Goal: Task Accomplishment & Management: Use online tool/utility

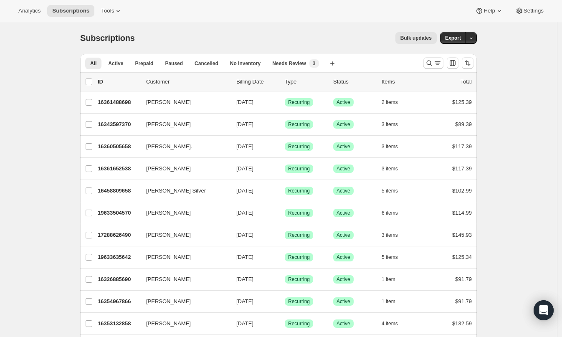
click at [532, 13] on span "Settings" at bounding box center [533, 11] width 20 height 7
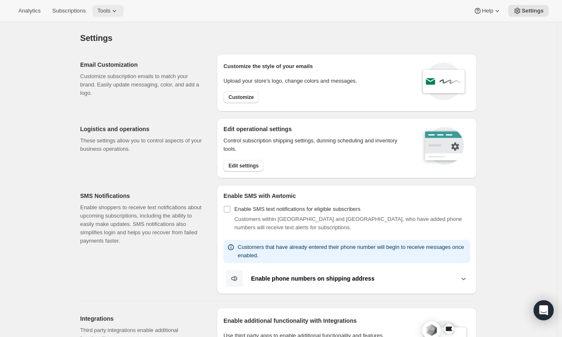
click at [116, 8] on icon at bounding box center [114, 11] width 8 height 8
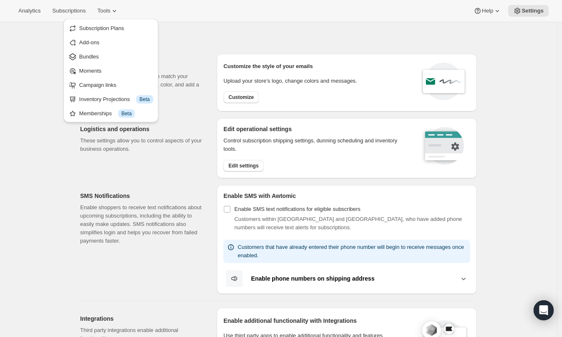
click at [237, 28] on div "Settings. This page is ready Settings" at bounding box center [278, 38] width 396 height 32
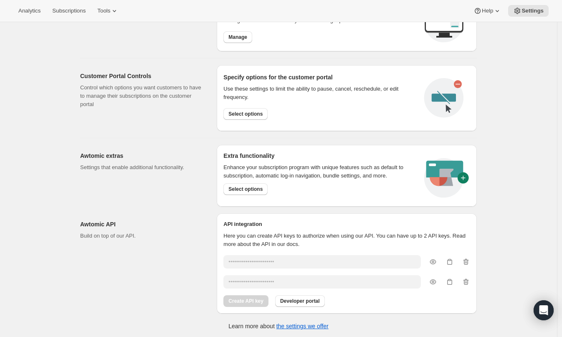
scroll to position [388, 0]
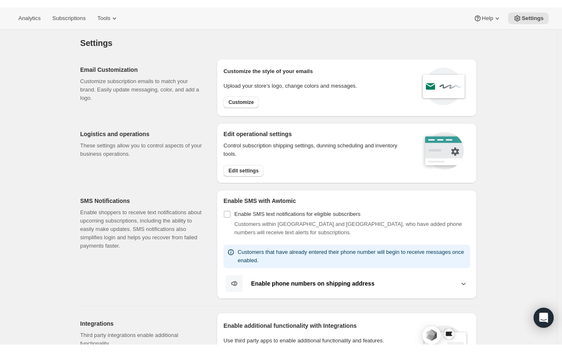
scroll to position [0, 0]
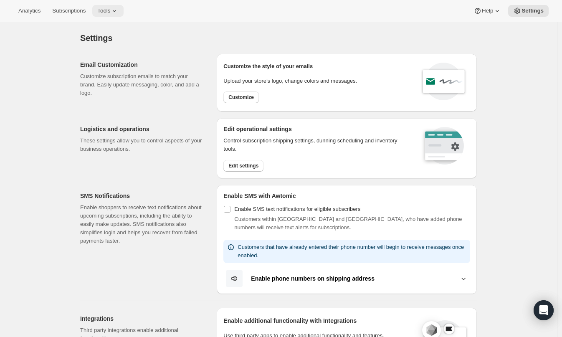
click at [116, 12] on icon at bounding box center [114, 11] width 8 height 8
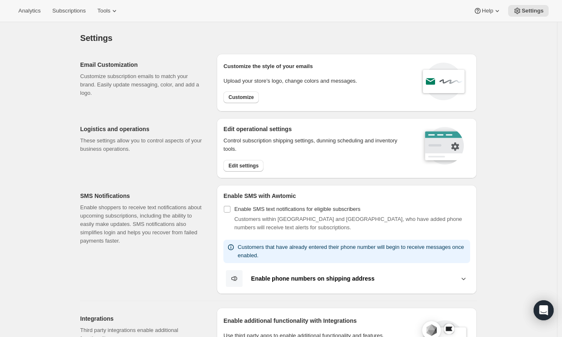
click at [161, 37] on div "Settings" at bounding box center [278, 38] width 396 height 12
click at [110, 11] on span "Tools" at bounding box center [103, 11] width 13 height 7
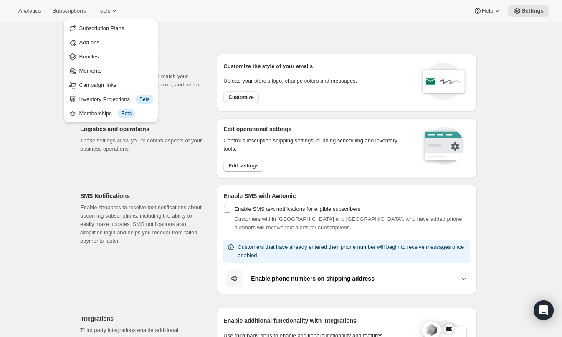
click at [185, 17] on div "Analytics Subscriptions Tools Help Settings" at bounding box center [281, 11] width 562 height 22
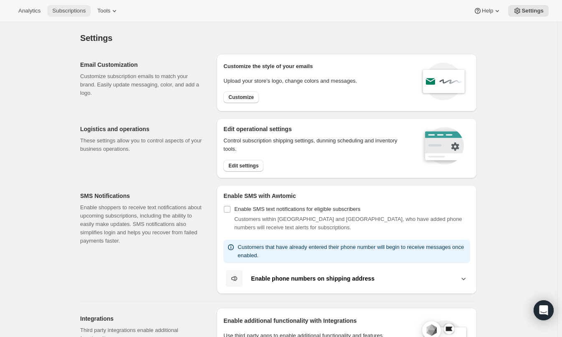
click at [79, 12] on span "Subscriptions" at bounding box center [68, 11] width 33 height 7
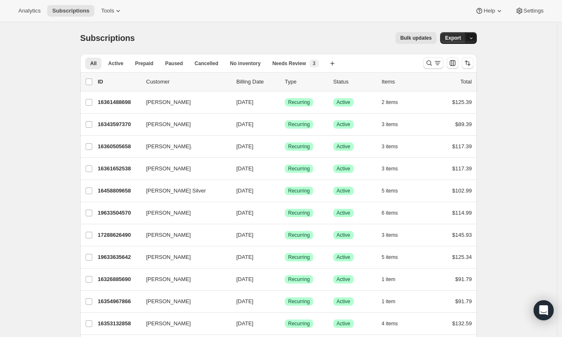
click at [472, 38] on icon "button" at bounding box center [470, 39] width 3 height 2
click at [446, 70] on span "Timeline events" at bounding box center [427, 69] width 38 height 6
